Goal: Task Accomplishment & Management: Manage account settings

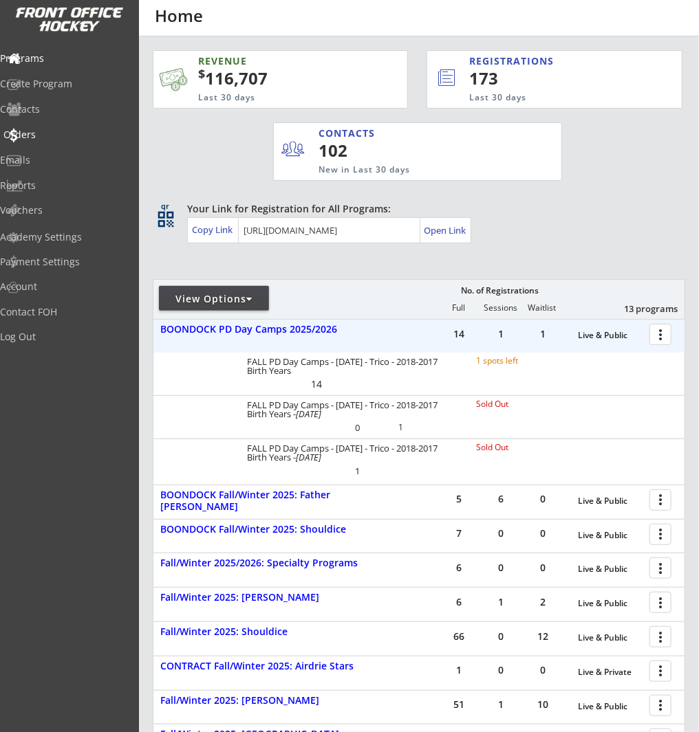
click at [55, 135] on div "Orders" at bounding box center [65, 135] width 124 height 10
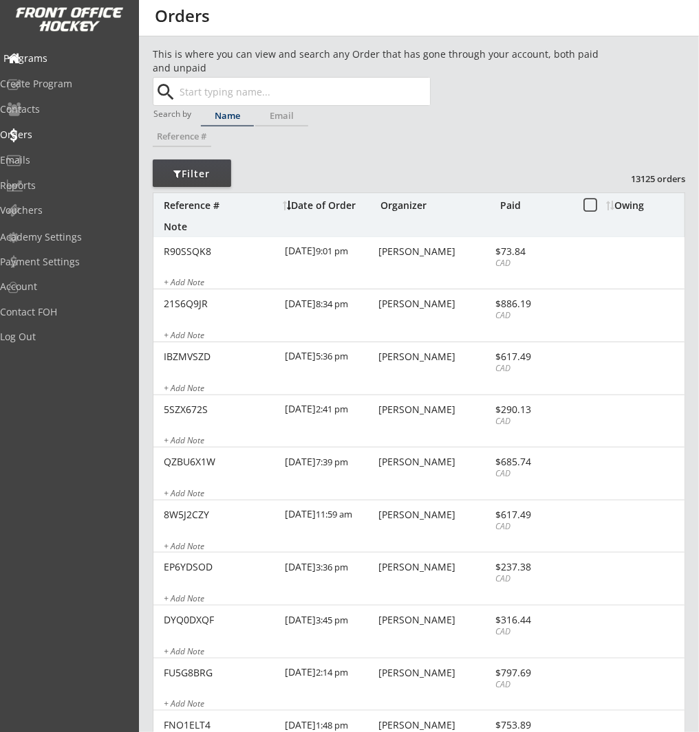
click at [63, 60] on div "Programs" at bounding box center [65, 59] width 124 height 10
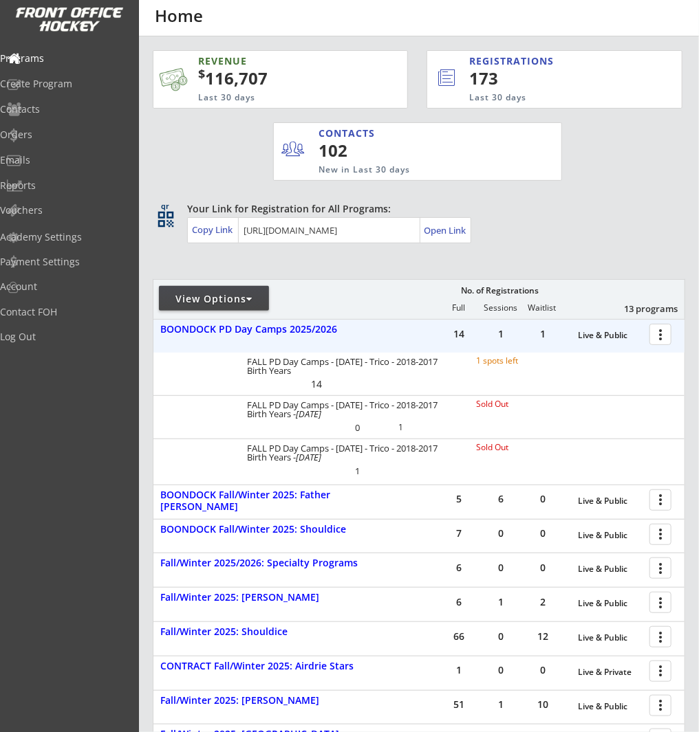
click at [657, 332] on div at bounding box center [663, 334] width 24 height 24
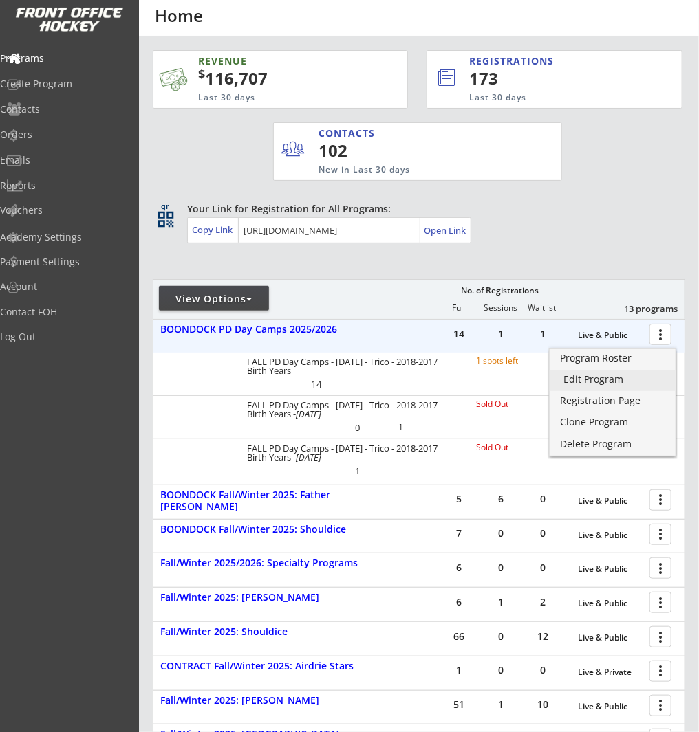
click at [647, 378] on div "Edit Program" at bounding box center [612, 380] width 98 height 10
